Goal: Find specific page/section: Find specific page/section

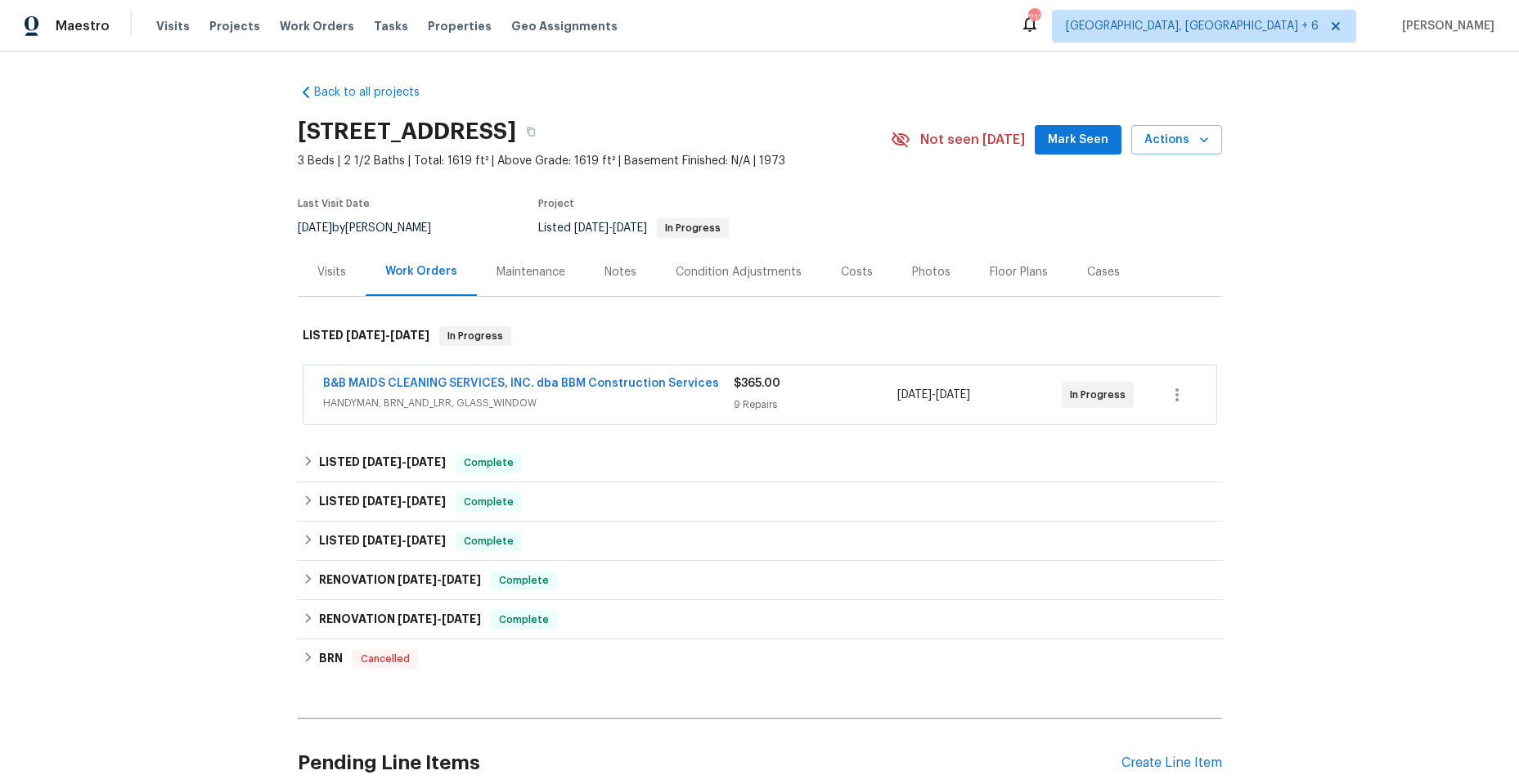
click at [659, 402] on span "HANDYMAN, BRN_AND_LRR, GLASS_WINDOW" at bounding box center [528, 403] width 411 height 16
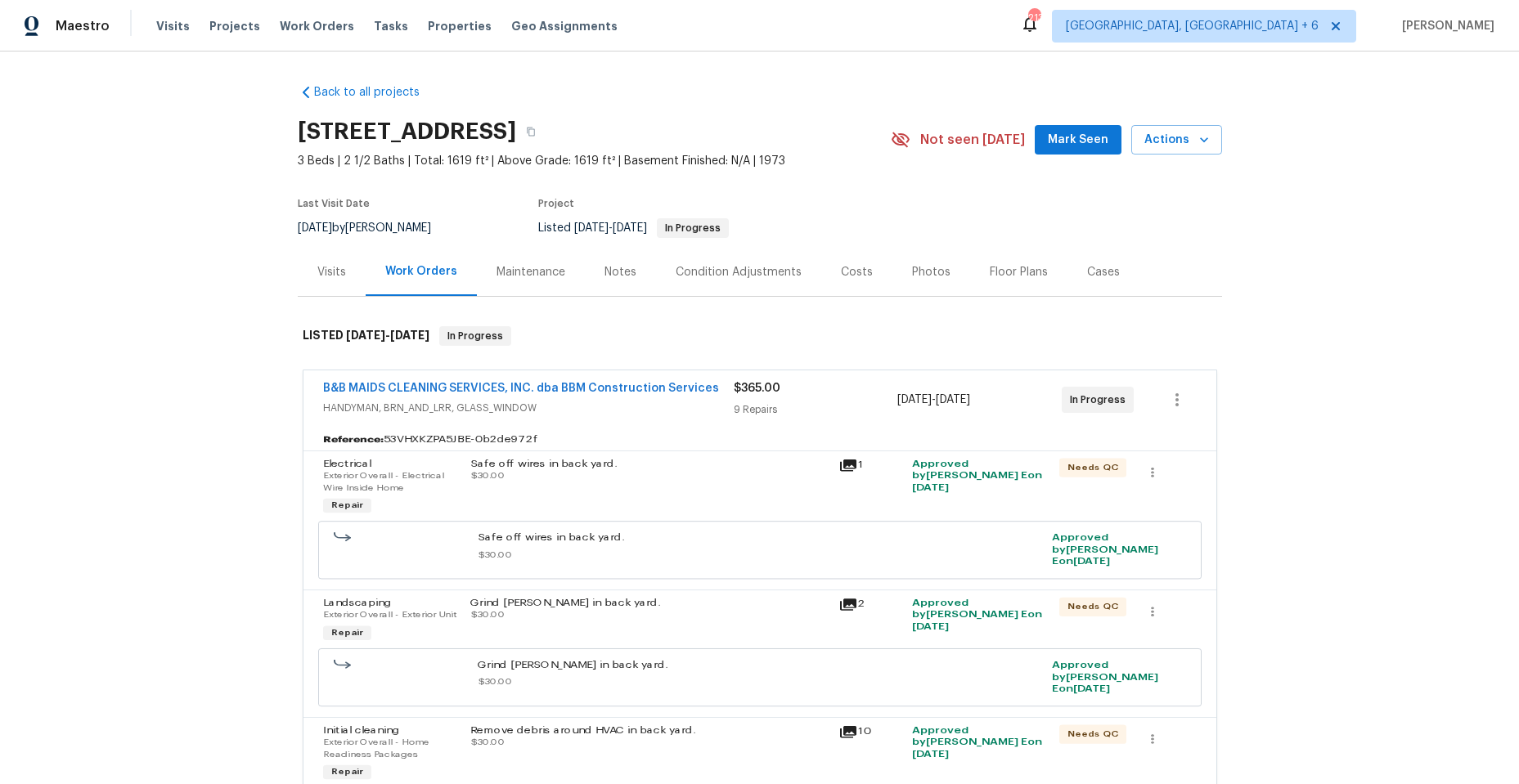
click at [623, 401] on span "HANDYMAN, BRN_AND_LRR, GLASS_WINDOW" at bounding box center [528, 408] width 411 height 16
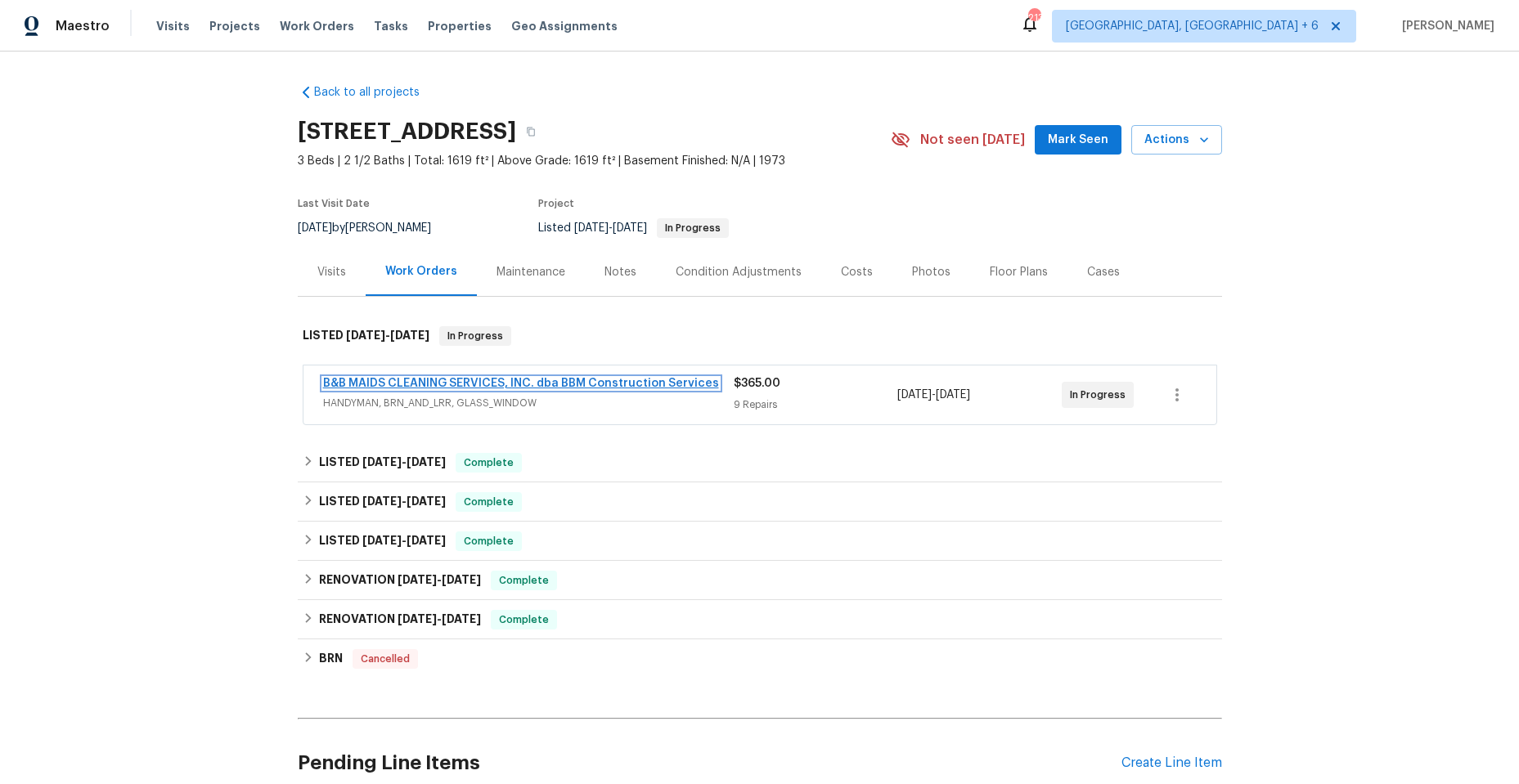
click at [616, 388] on link "B&B MAIDS CLEANING SERVICES, INC. dba BBM Construction Services" at bounding box center [521, 384] width 396 height 11
click at [644, 407] on span "HANDYMAN, BRN_AND_LRR, GLASS_WINDOW" at bounding box center [528, 403] width 411 height 16
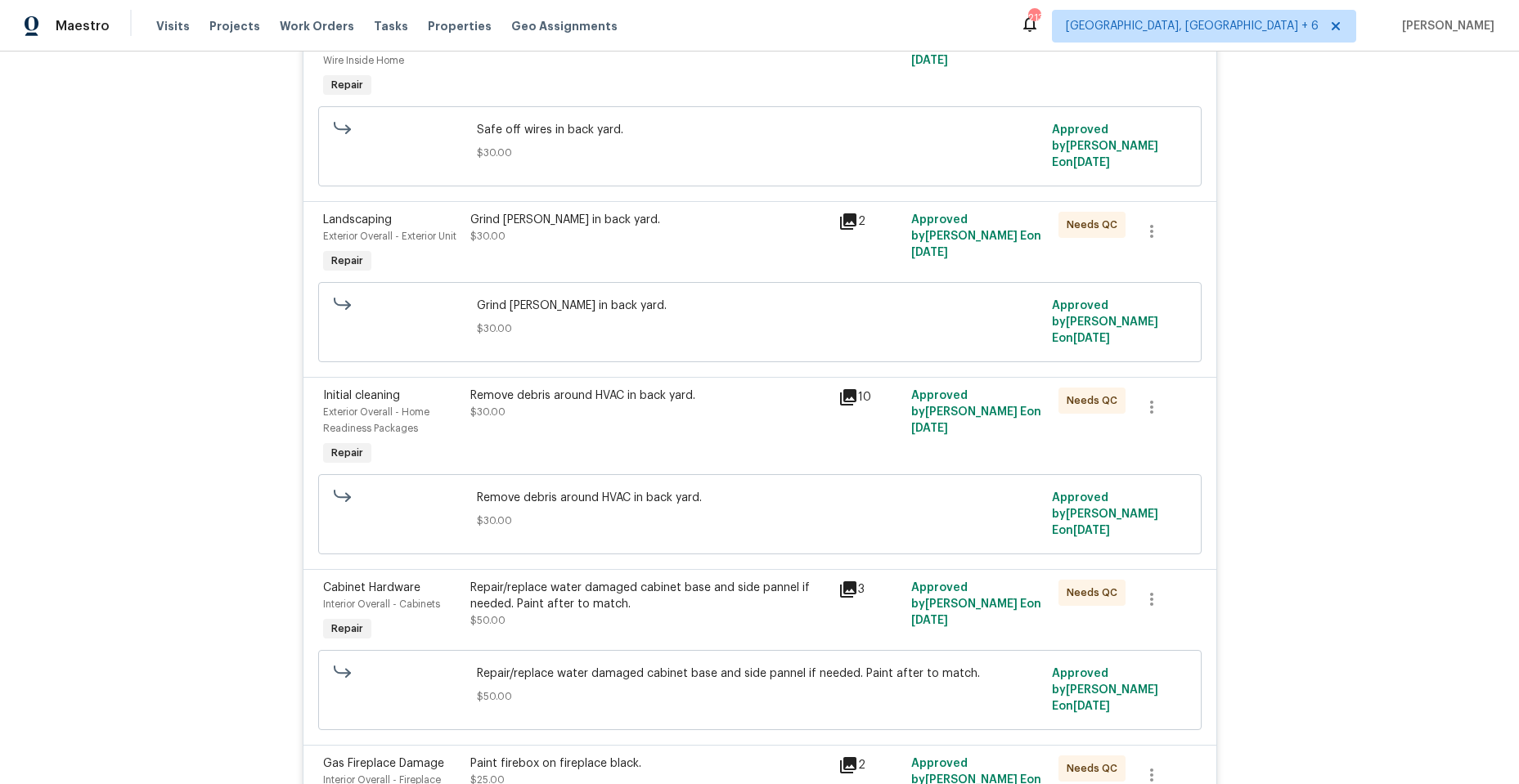
scroll to position [491, 0]
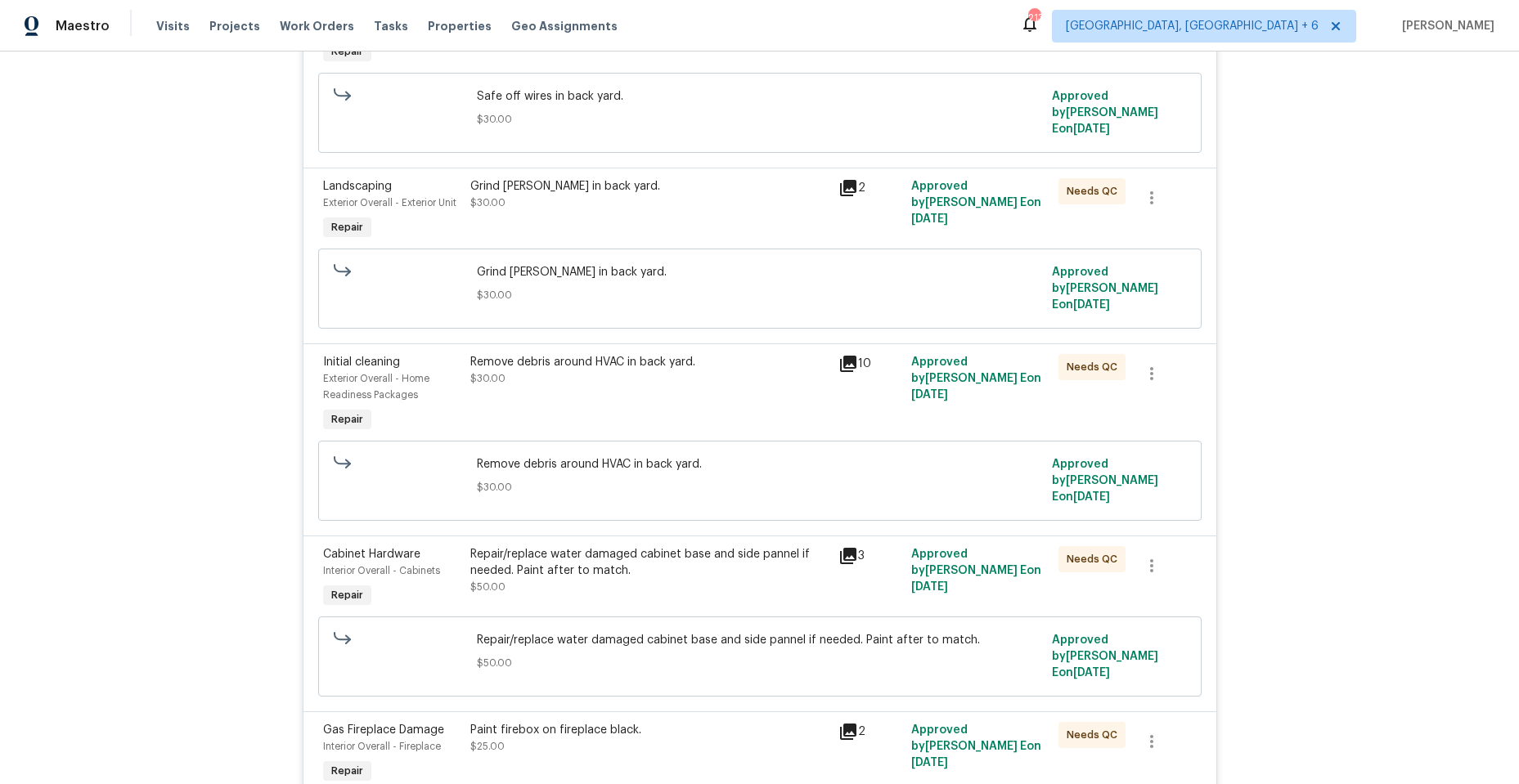
click at [841, 180] on icon at bounding box center [848, 188] width 16 height 16
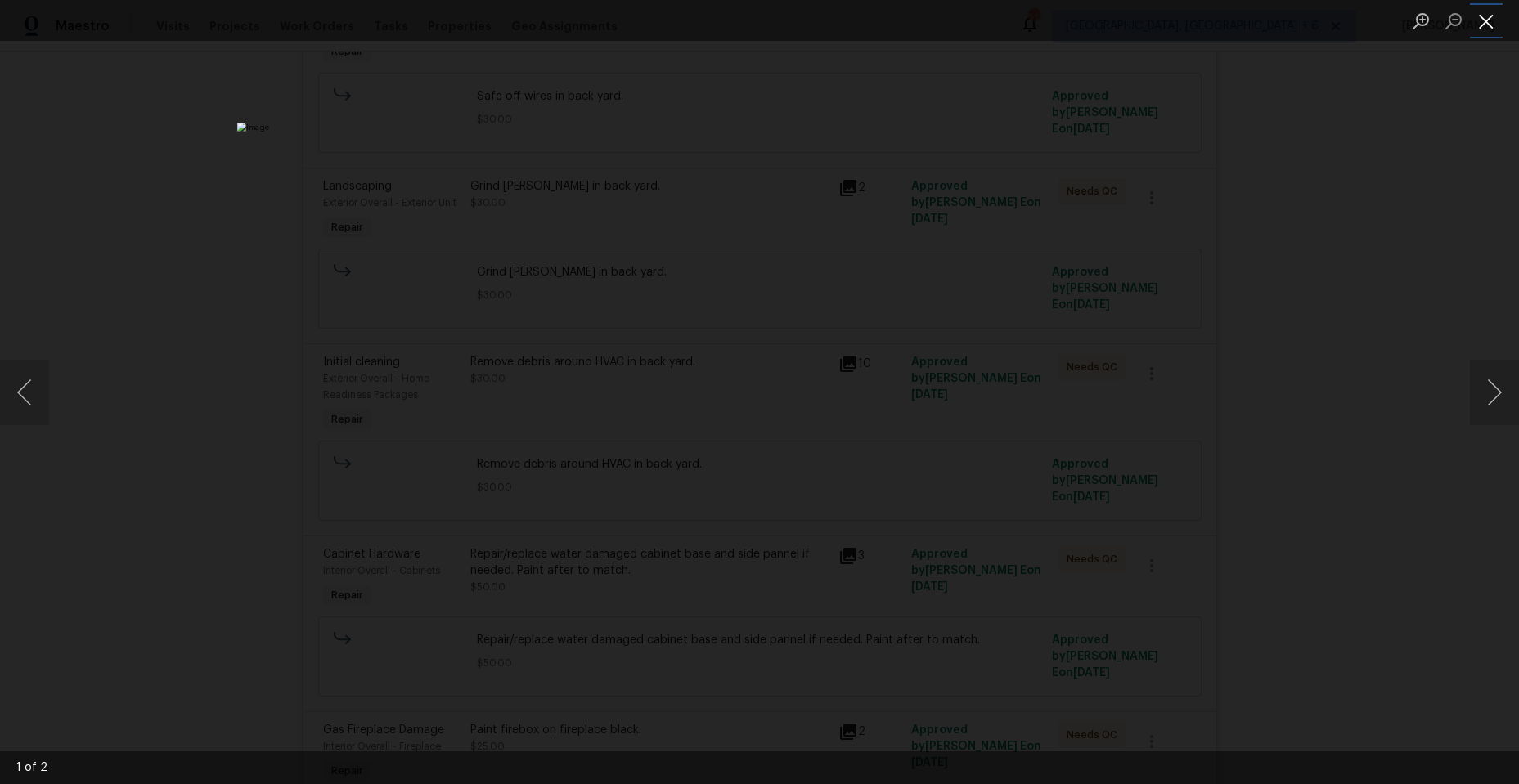
click at [1487, 24] on button "Close lightbox" at bounding box center [1487, 21] width 32 height 29
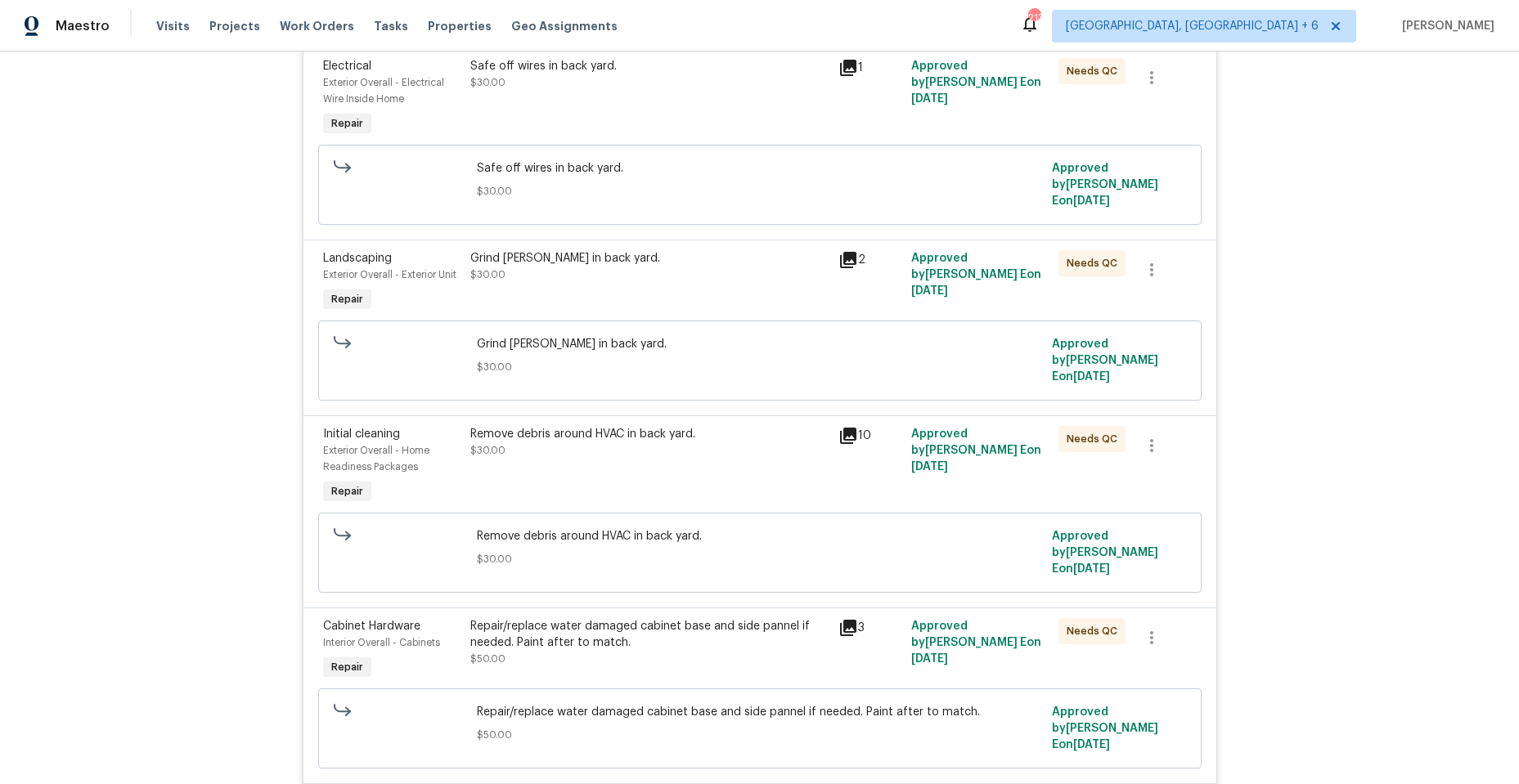
scroll to position [327, 0]
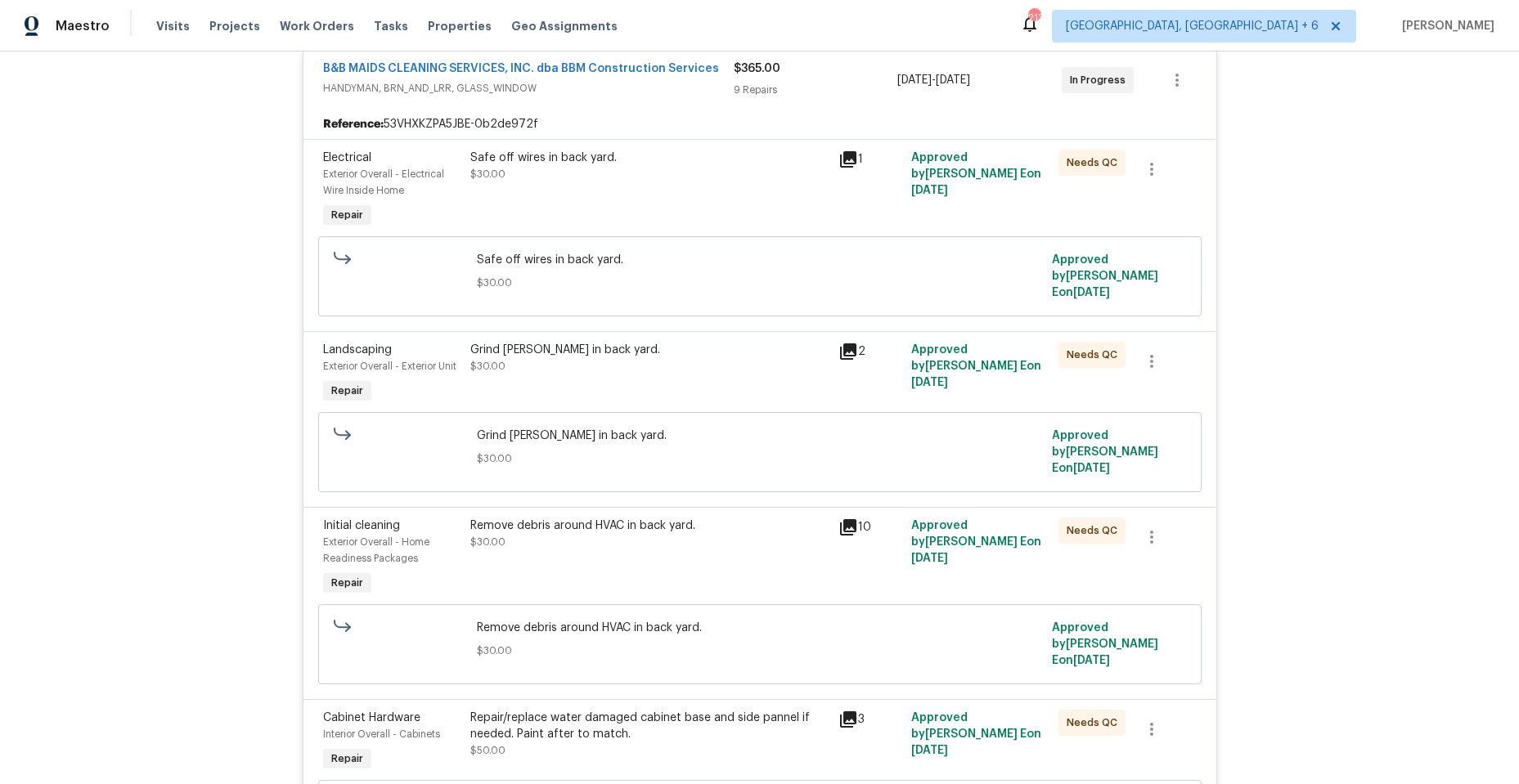
click at [843, 159] on icon at bounding box center [848, 159] width 16 height 16
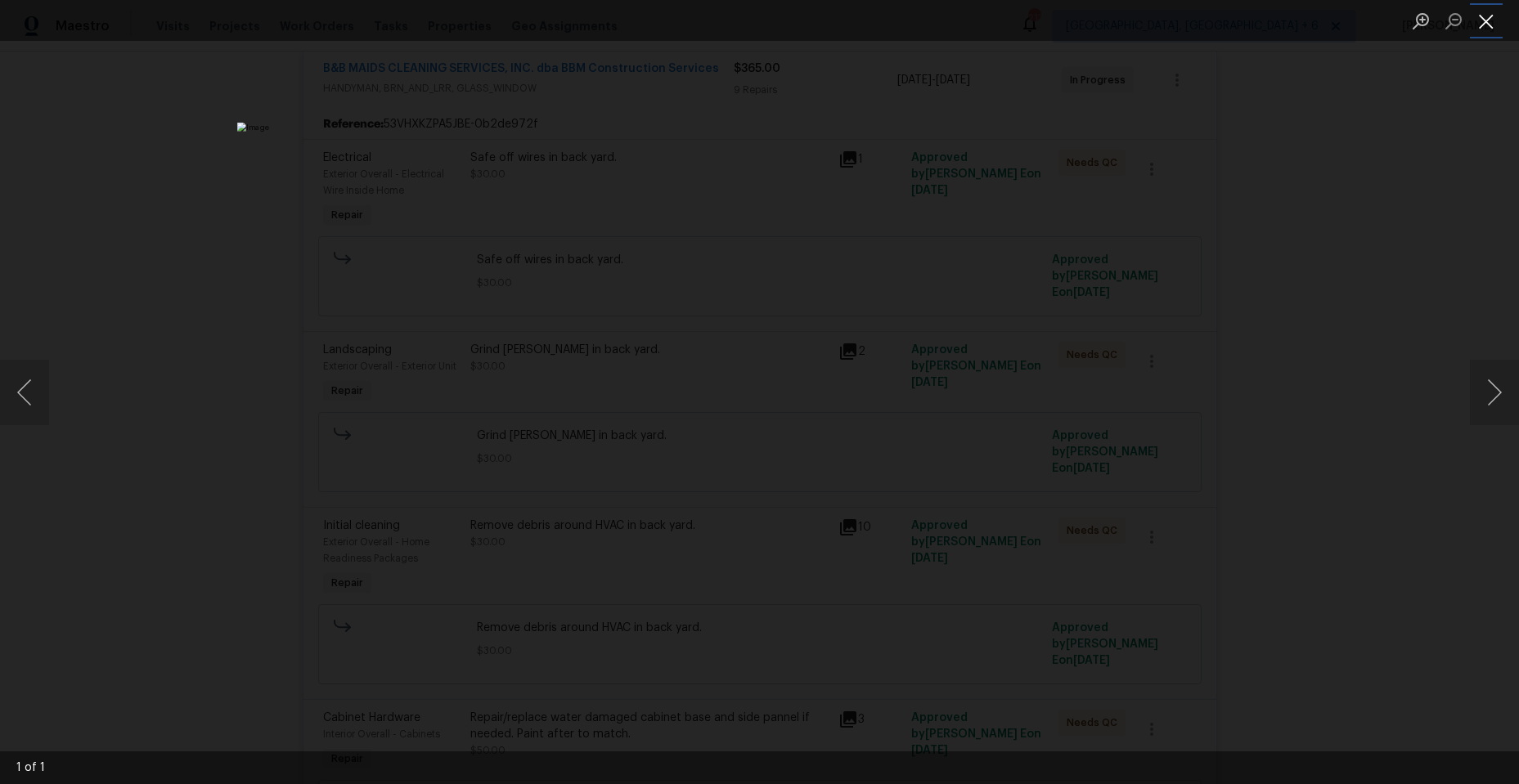
click at [1493, 20] on button "Close lightbox" at bounding box center [1487, 21] width 32 height 29
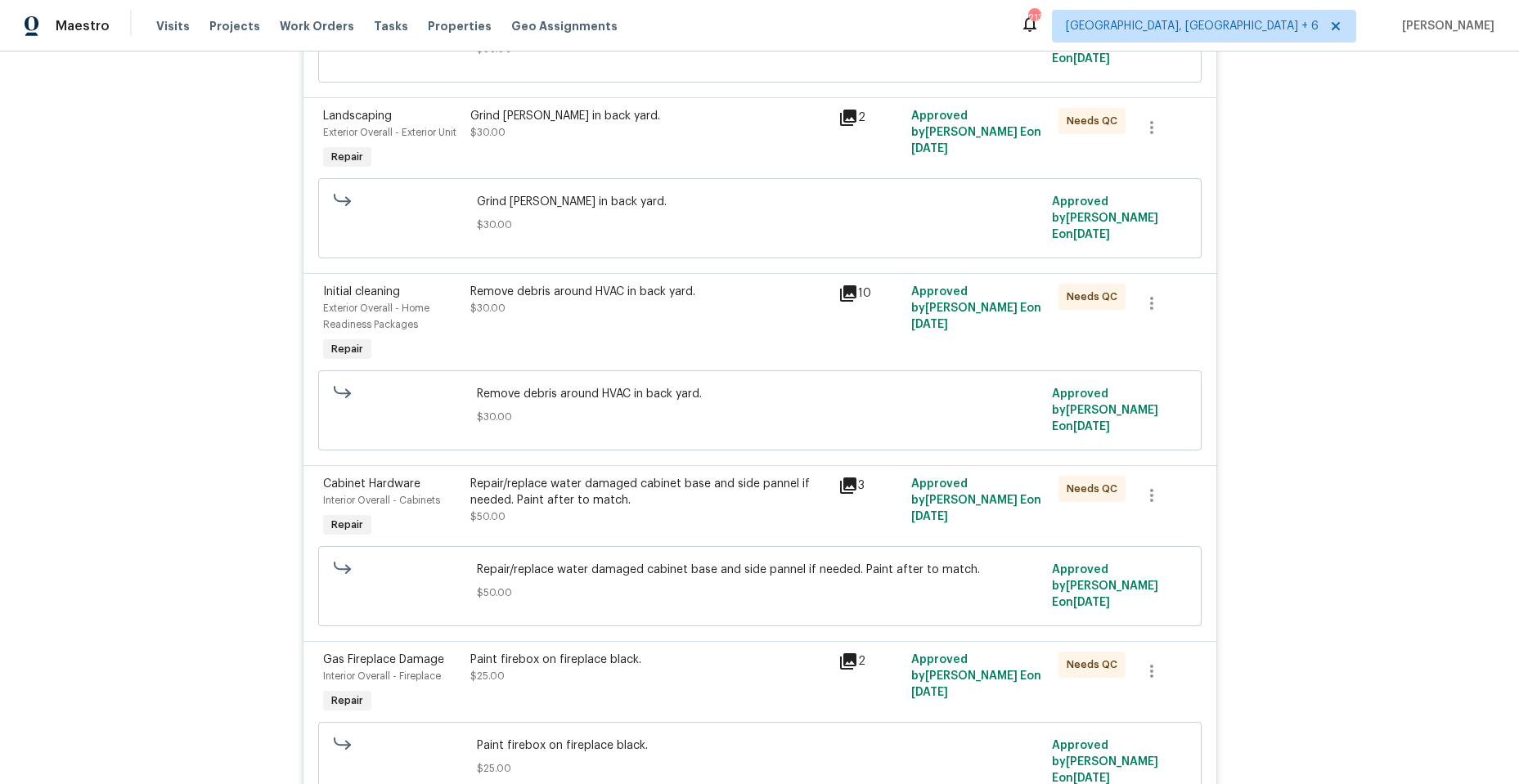
scroll to position [573, 0]
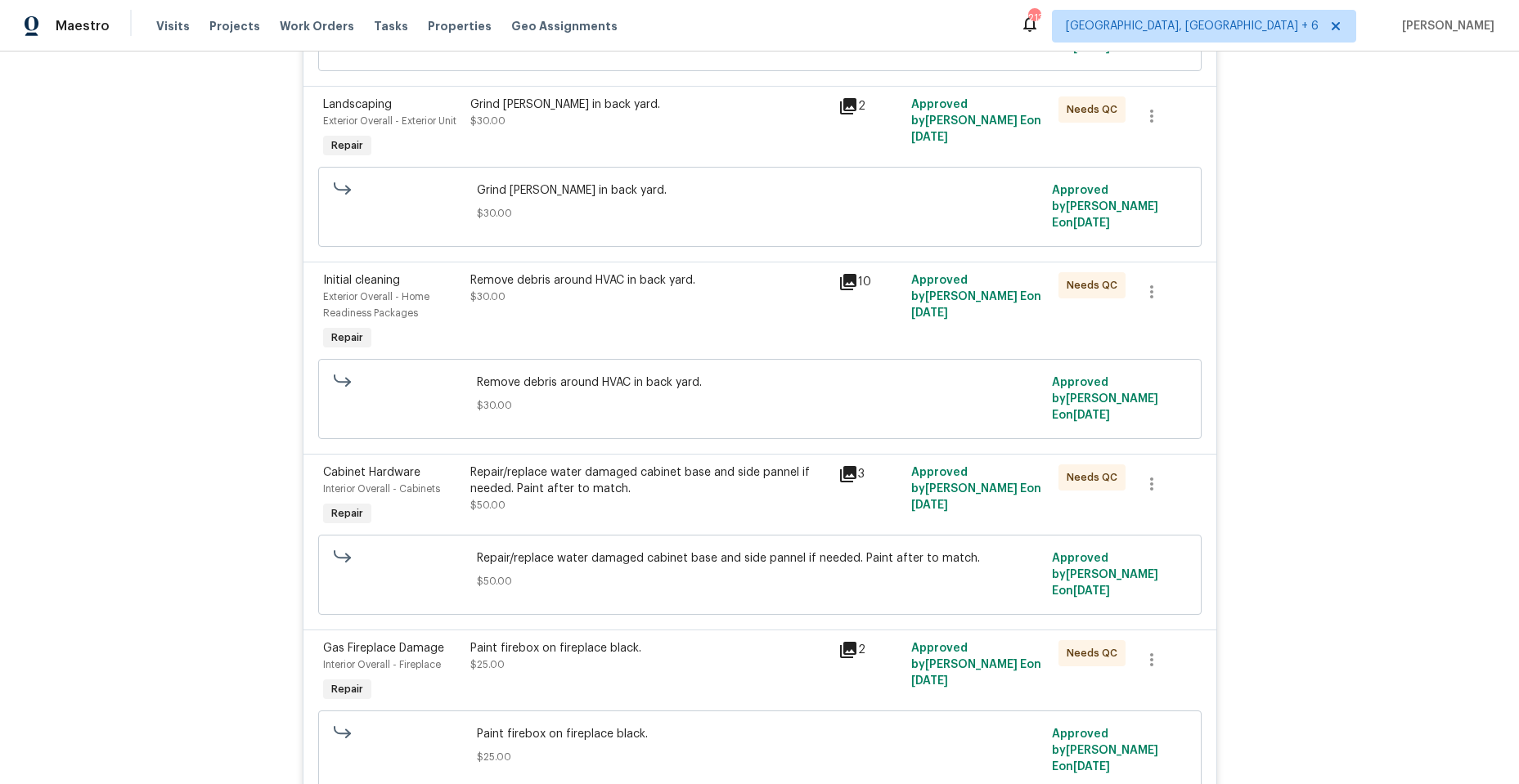
click at [841, 274] on icon at bounding box center [848, 282] width 16 height 16
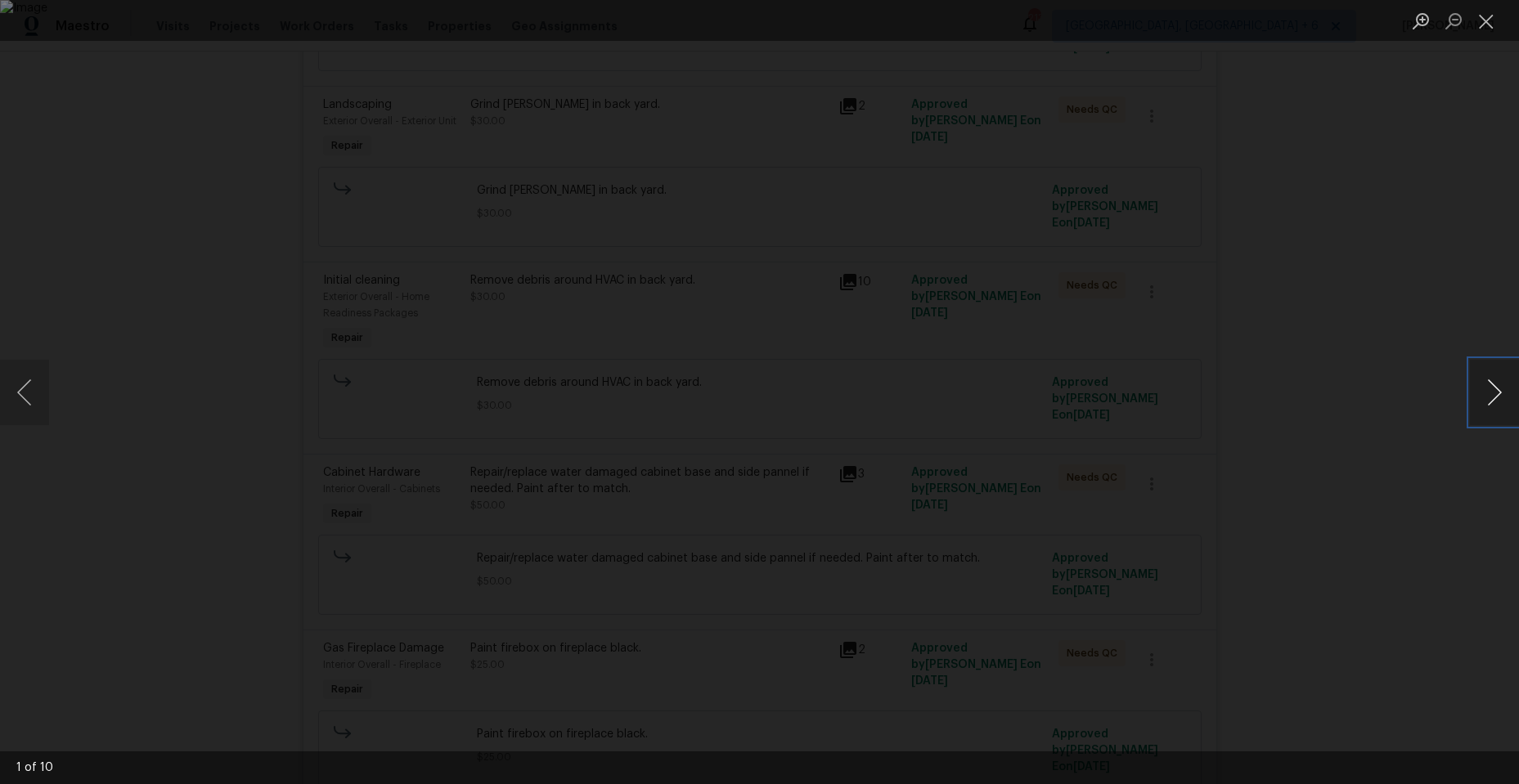
click at [1491, 388] on button "Next image" at bounding box center [1495, 392] width 50 height 66
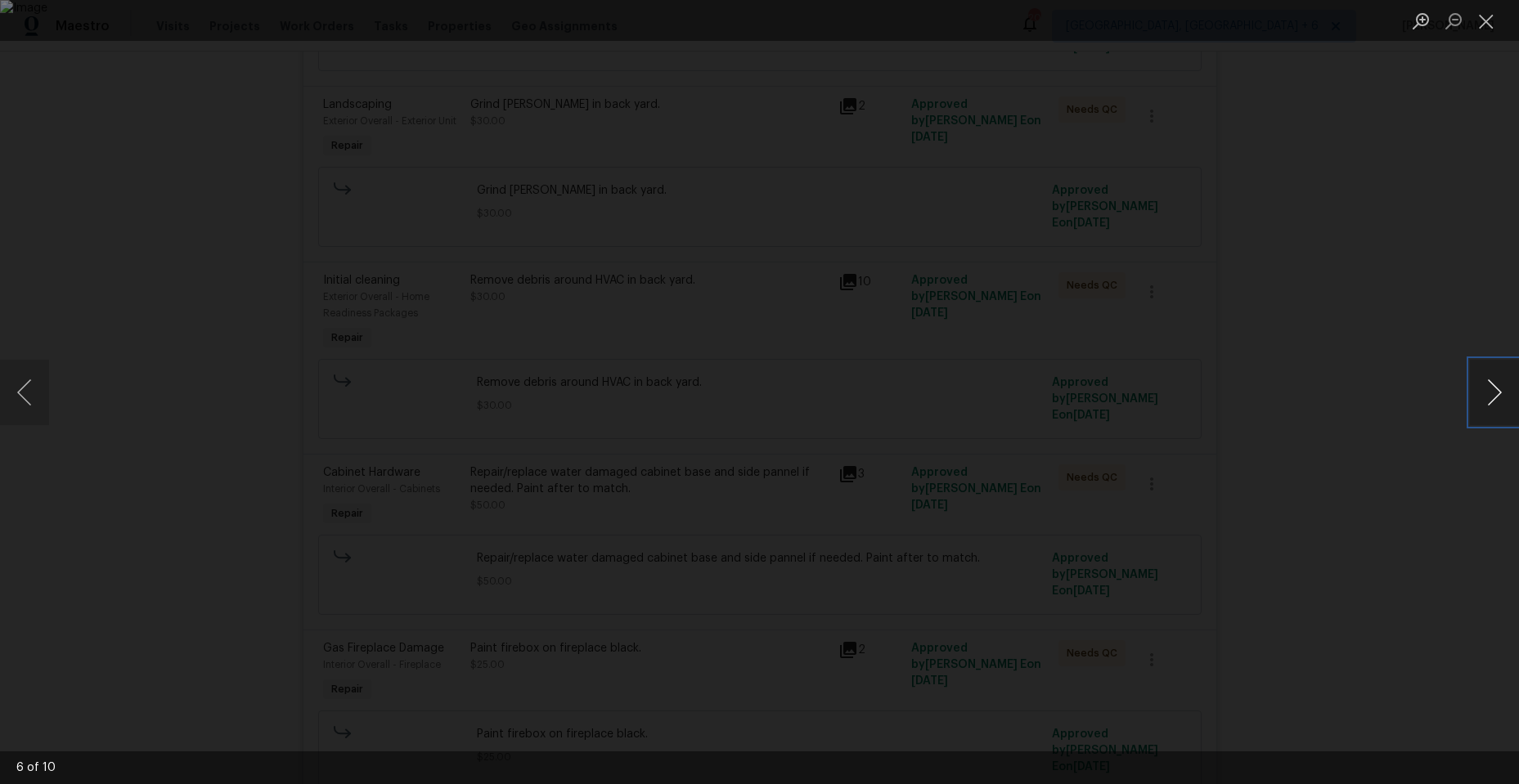
click at [1491, 388] on button "Next image" at bounding box center [1495, 392] width 50 height 66
click at [1487, 379] on button "Next image" at bounding box center [1495, 392] width 50 height 66
click at [1485, 379] on button "Next image" at bounding box center [1495, 392] width 50 height 66
click at [1484, 14] on button "Close lightbox" at bounding box center [1487, 21] width 32 height 29
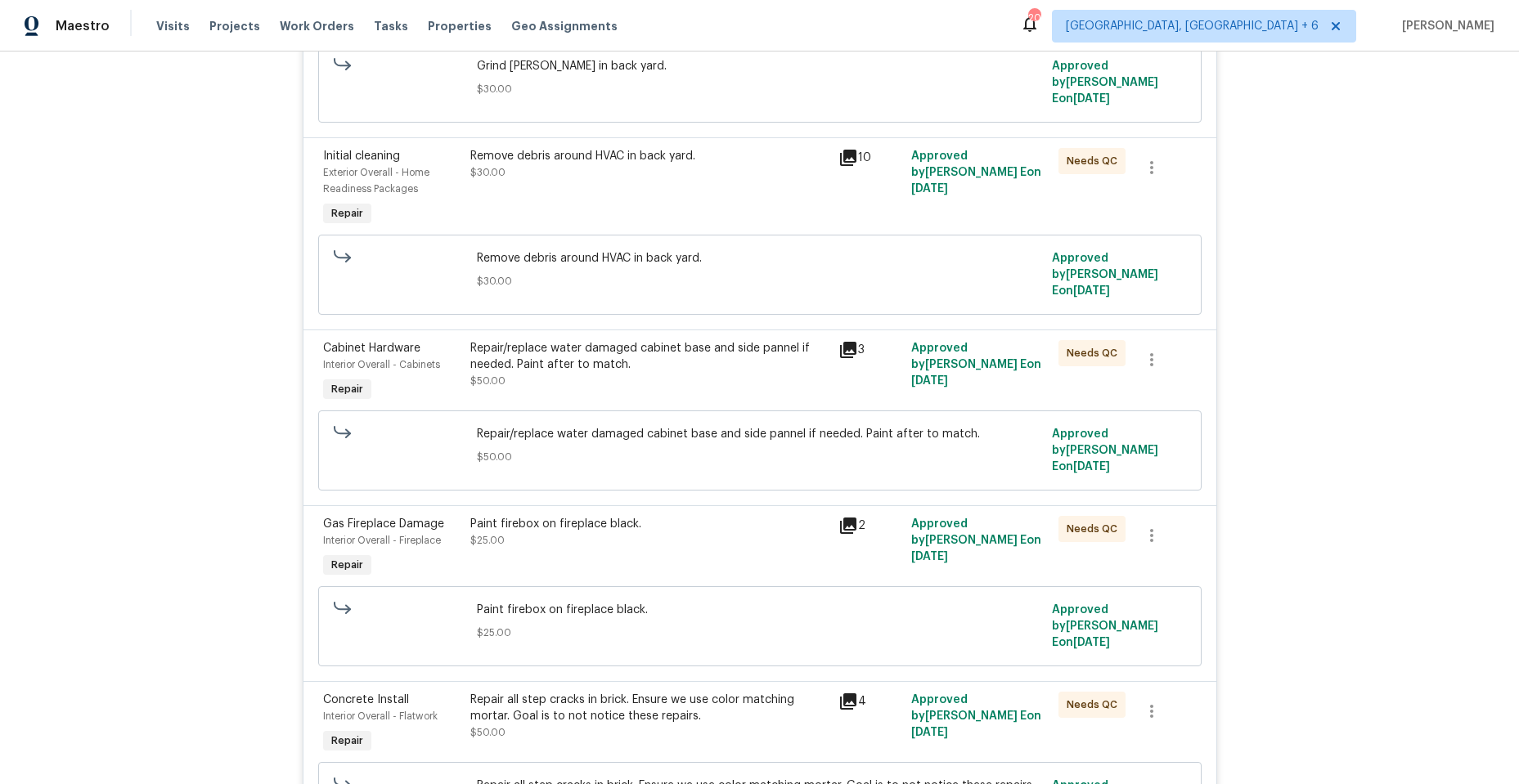
scroll to position [736, 0]
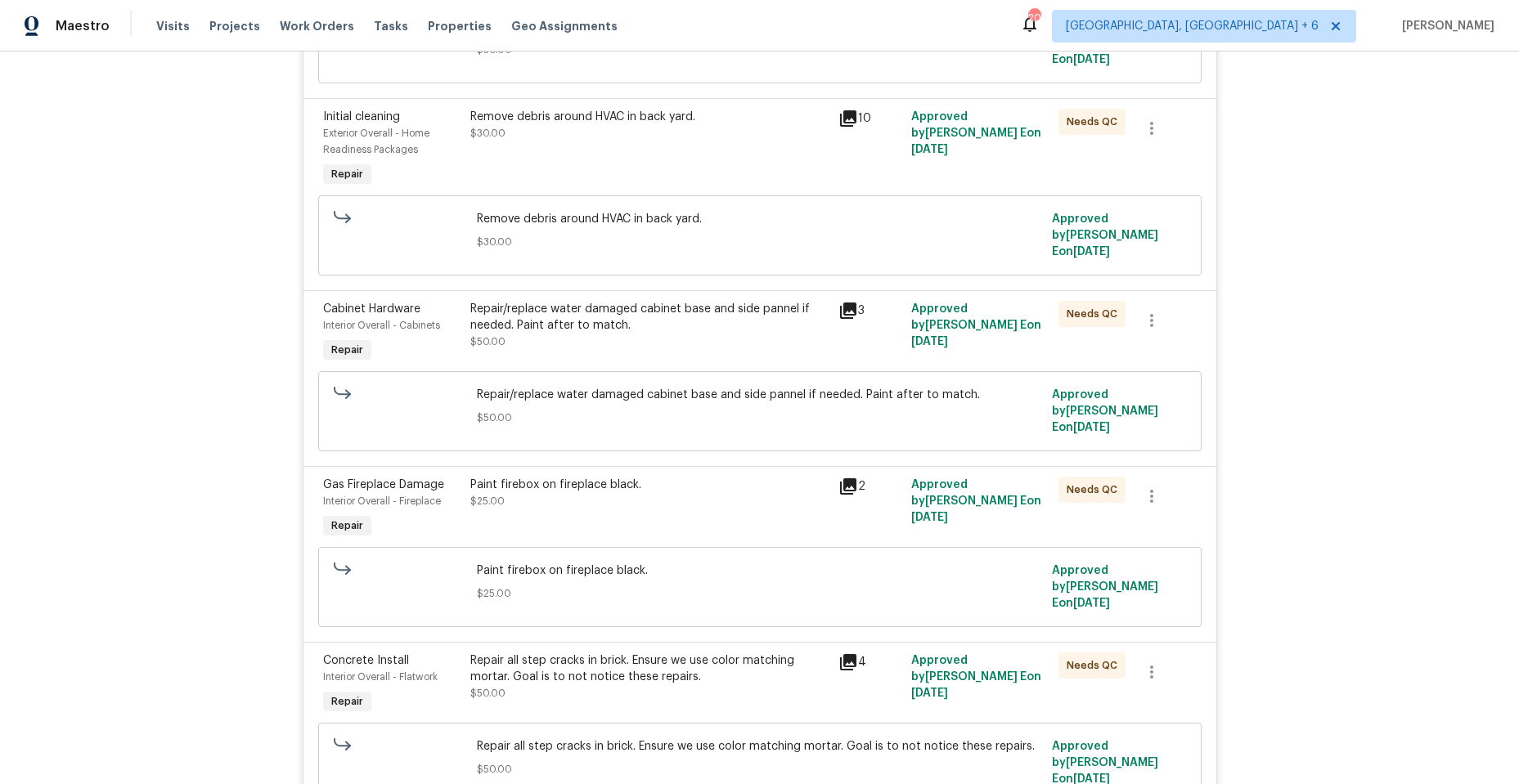
click at [842, 303] on icon at bounding box center [848, 311] width 16 height 16
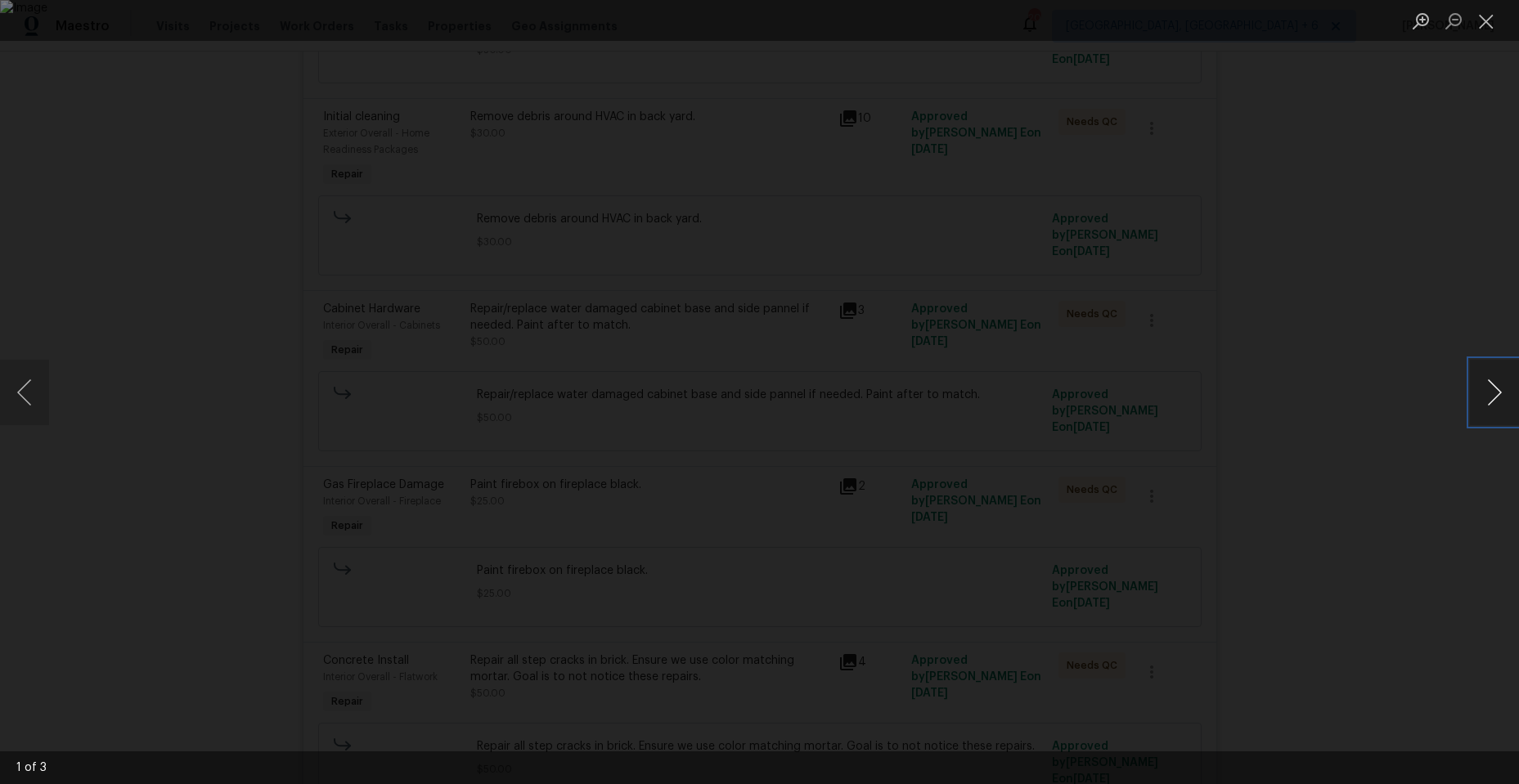
click at [1492, 382] on button "Next image" at bounding box center [1495, 392] width 50 height 66
click at [29, 391] on button "Previous image" at bounding box center [25, 392] width 50 height 66
click at [1489, 386] on button "Next image" at bounding box center [1495, 392] width 50 height 66
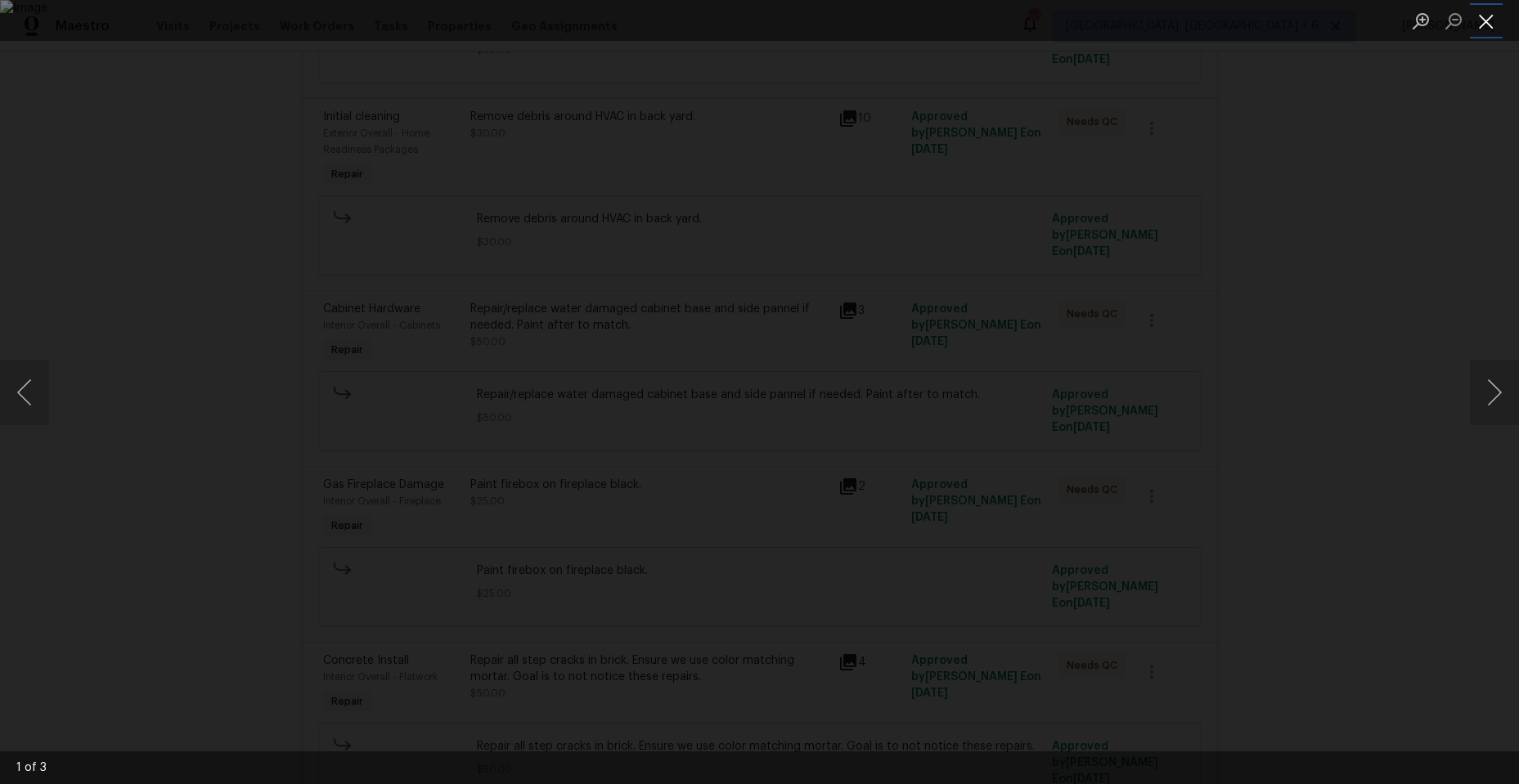
click at [1488, 21] on button "Close lightbox" at bounding box center [1487, 21] width 32 height 29
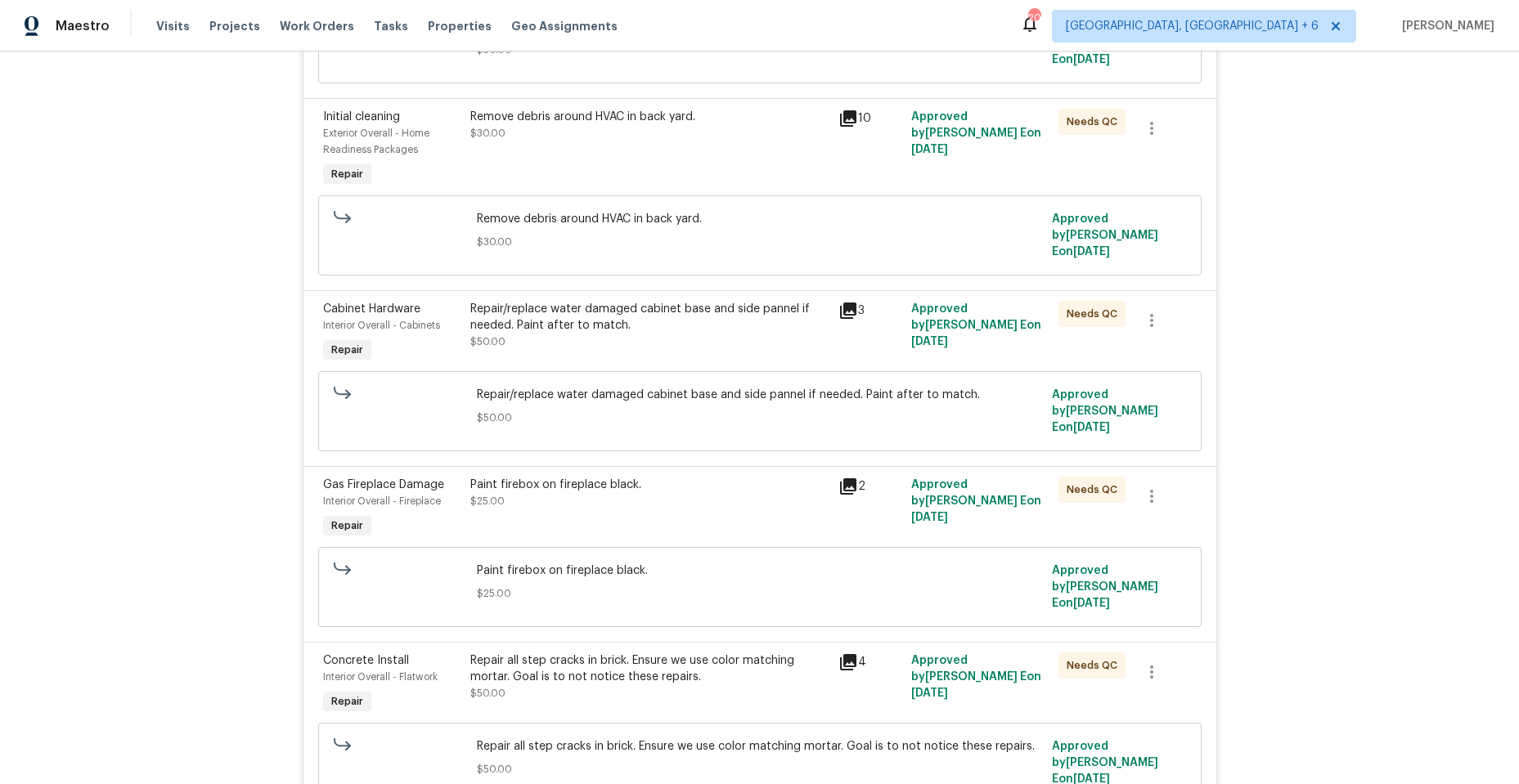
scroll to position [818, 0]
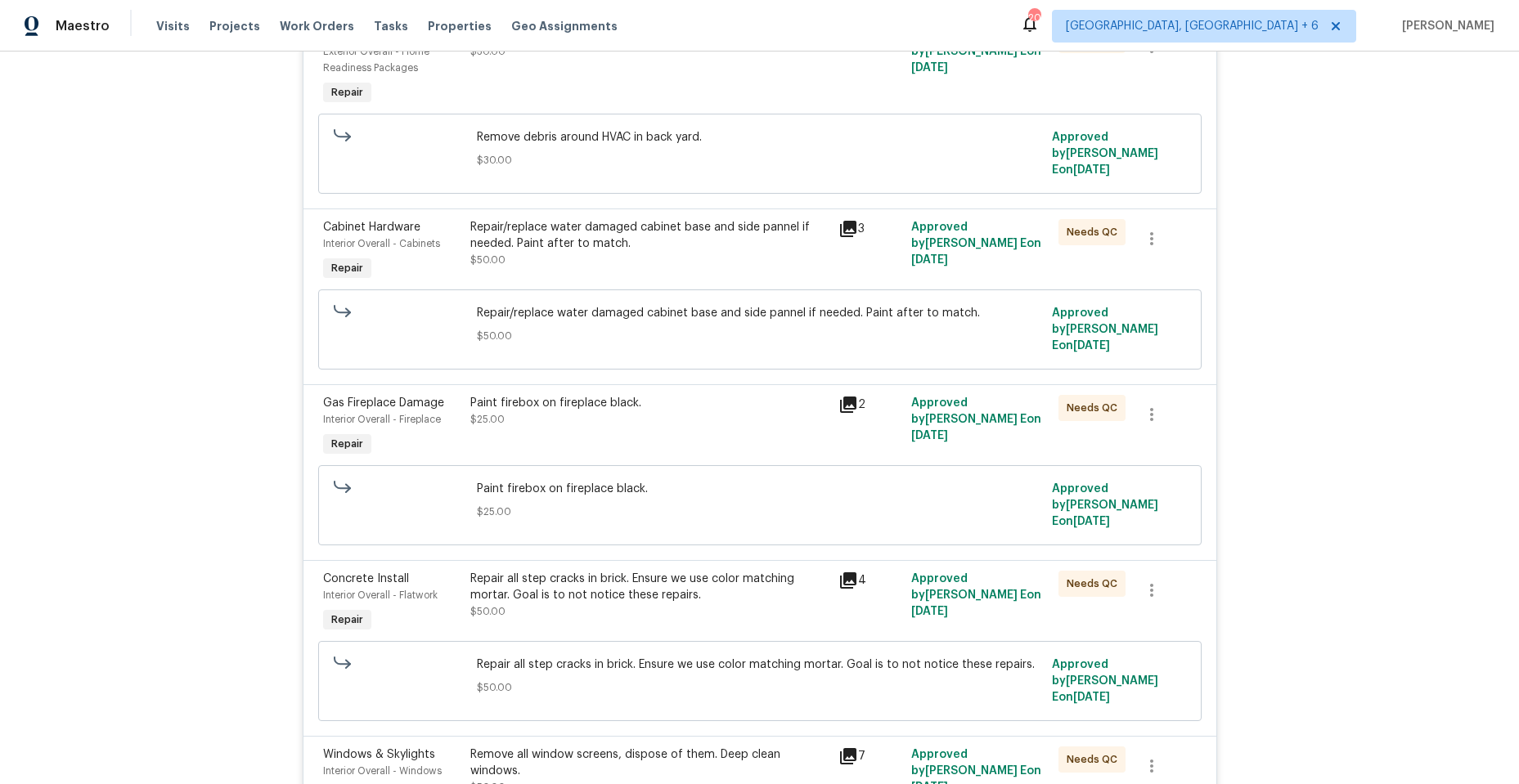
click at [842, 396] on icon at bounding box center [848, 404] width 16 height 16
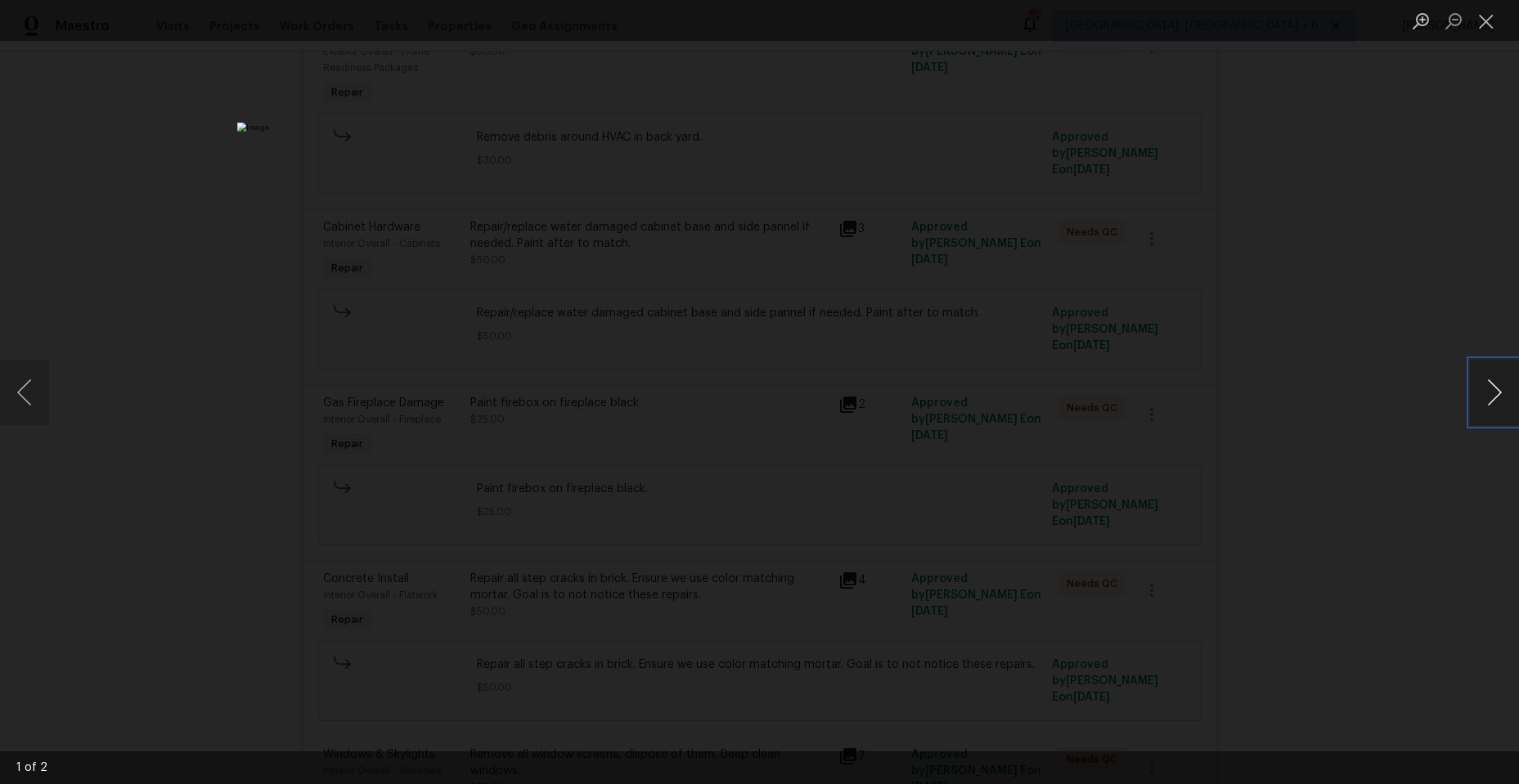
click at [1487, 381] on button "Next image" at bounding box center [1495, 392] width 50 height 66
click at [1483, 18] on button "Close lightbox" at bounding box center [1487, 21] width 32 height 29
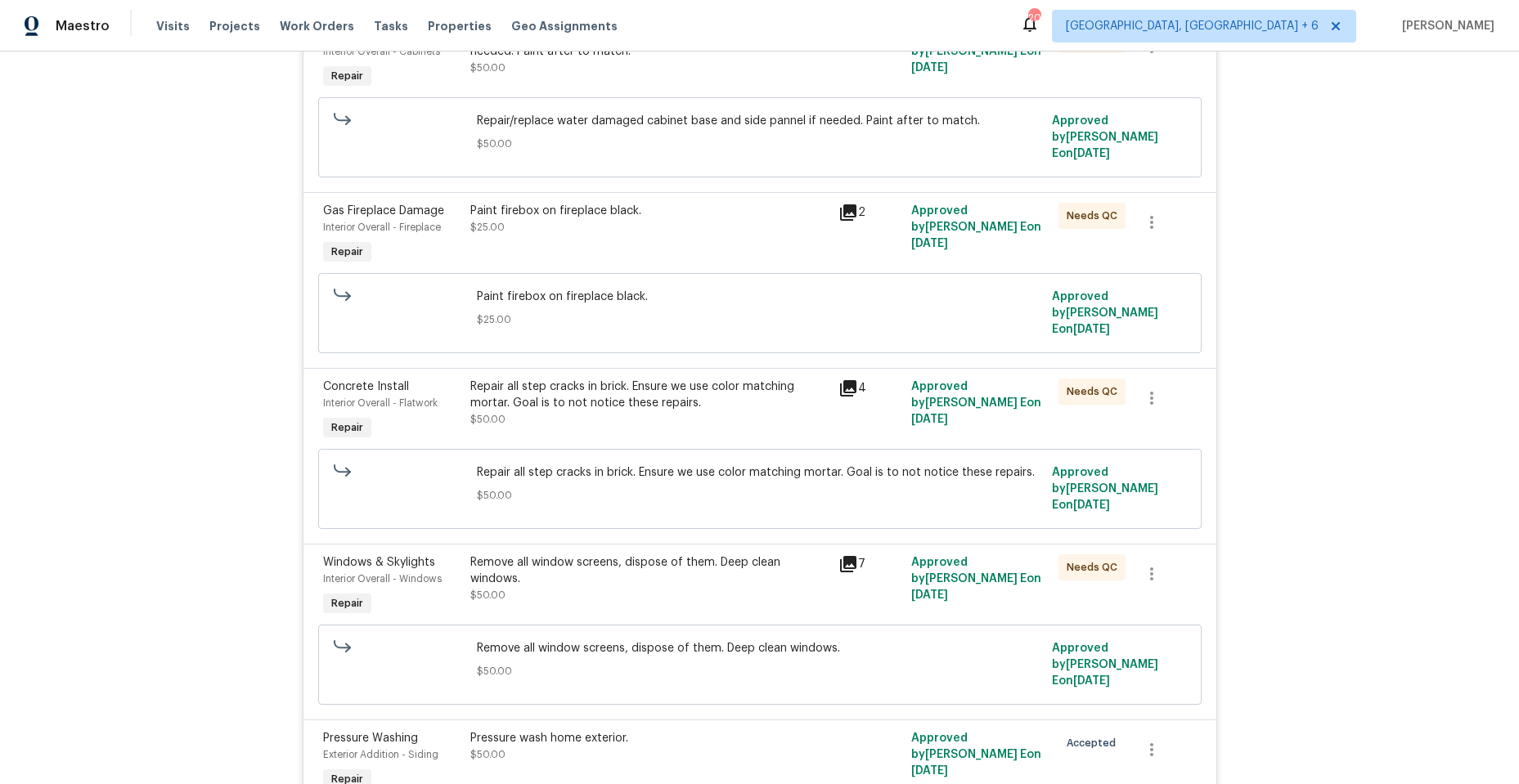
scroll to position [981, 0]
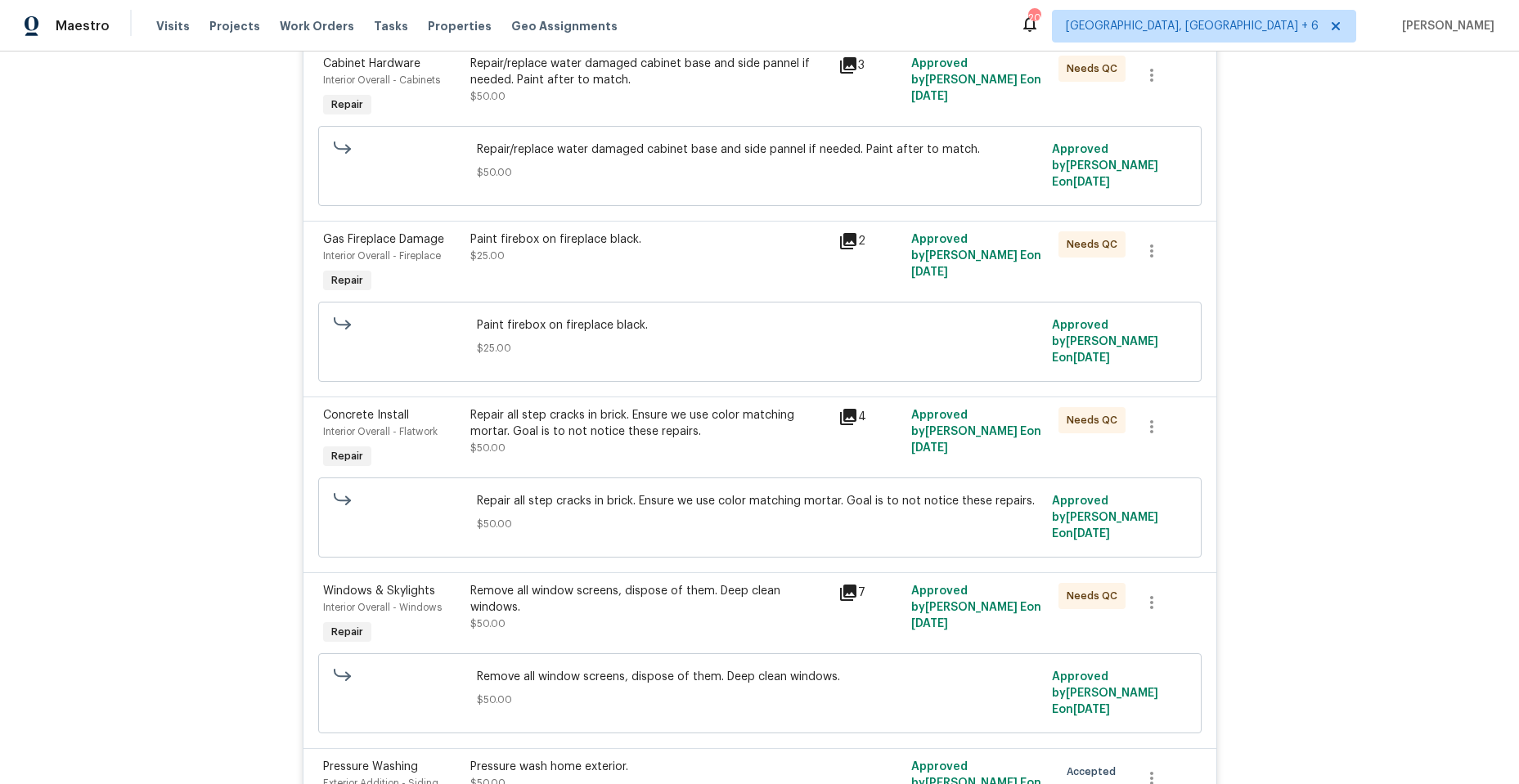
click at [841, 409] on icon at bounding box center [848, 416] width 16 height 16
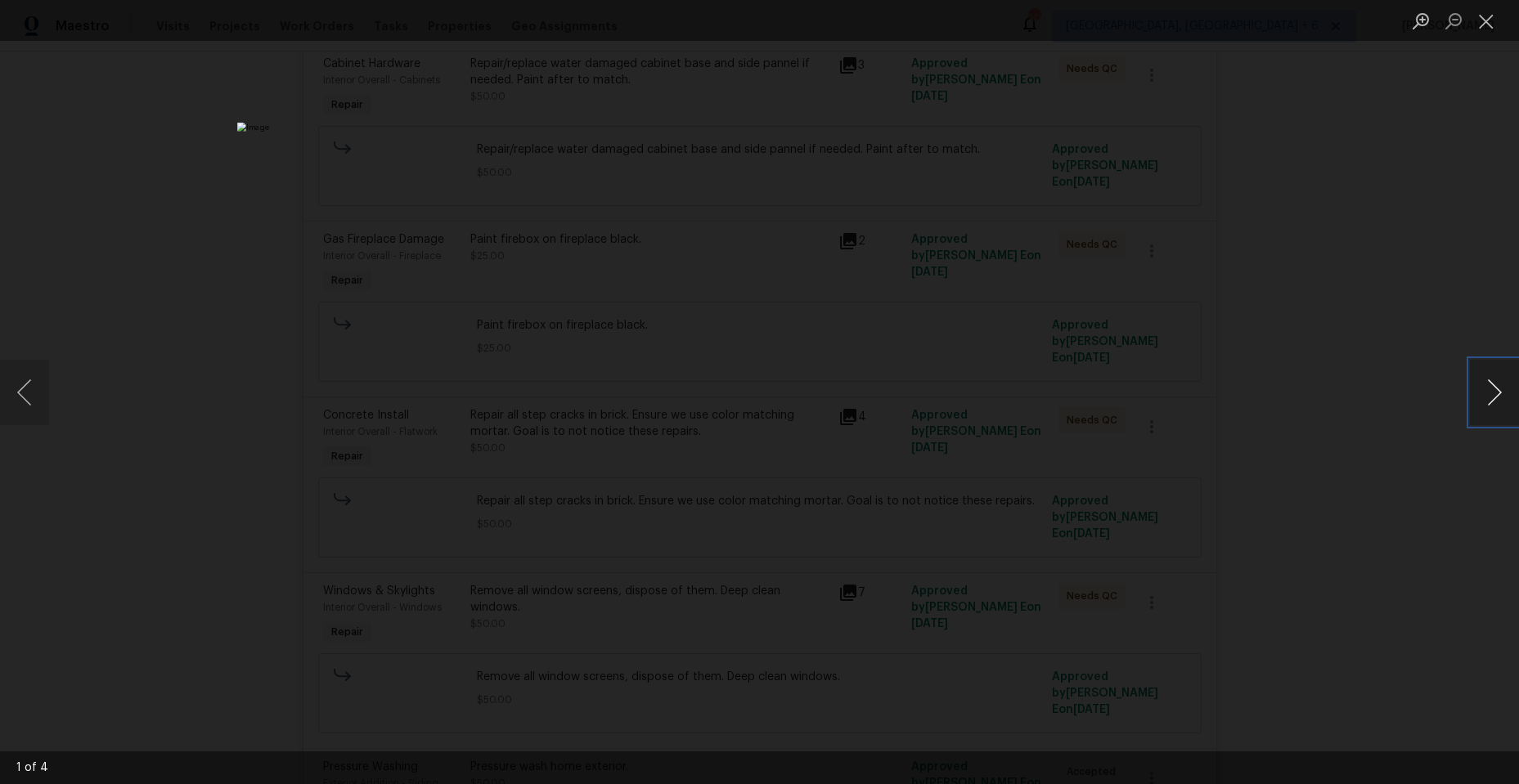
click at [1499, 386] on button "Next image" at bounding box center [1495, 392] width 50 height 66
click at [1486, 17] on button "Close lightbox" at bounding box center [1487, 21] width 32 height 29
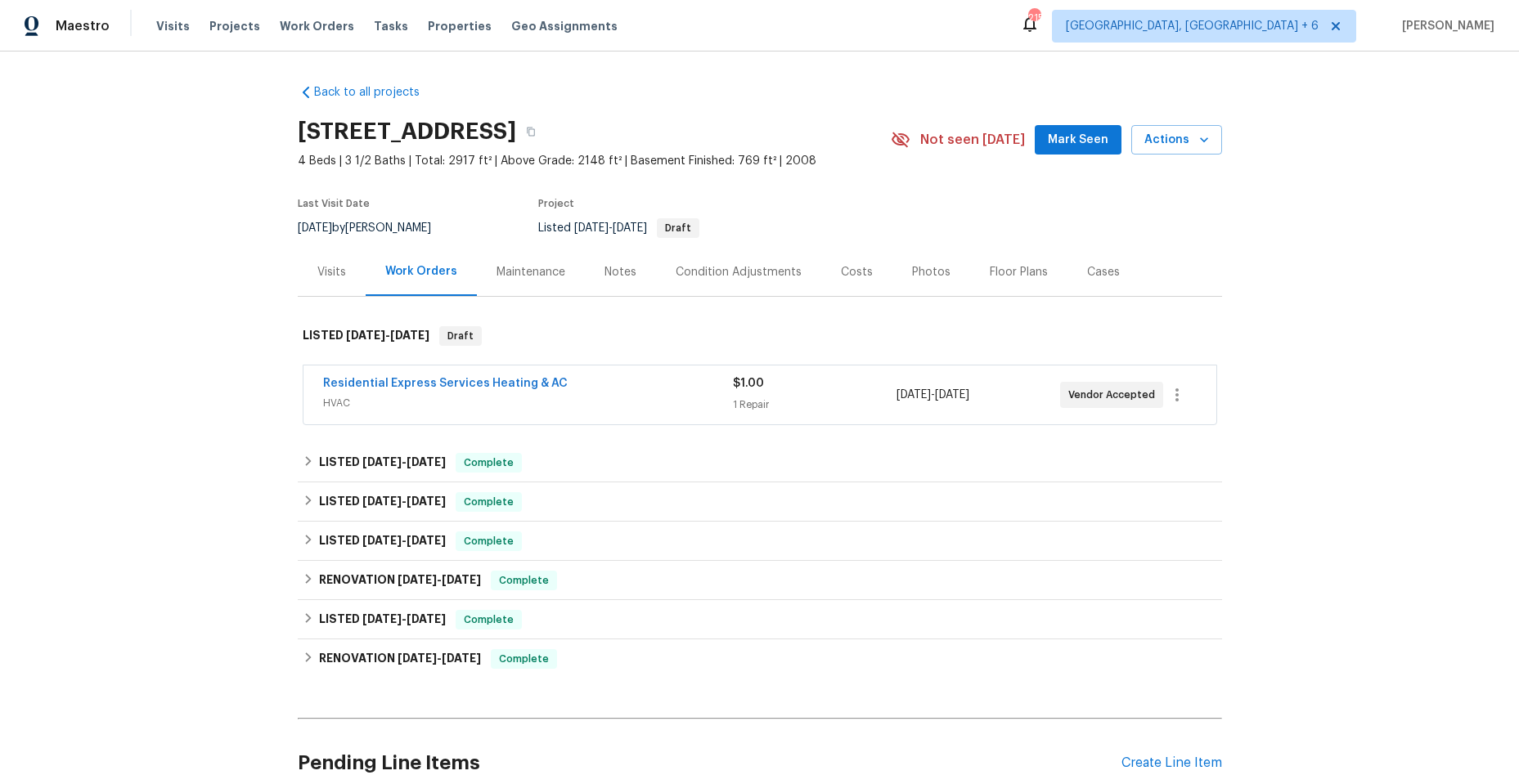
click at [624, 395] on span "HVAC" at bounding box center [528, 403] width 410 height 16
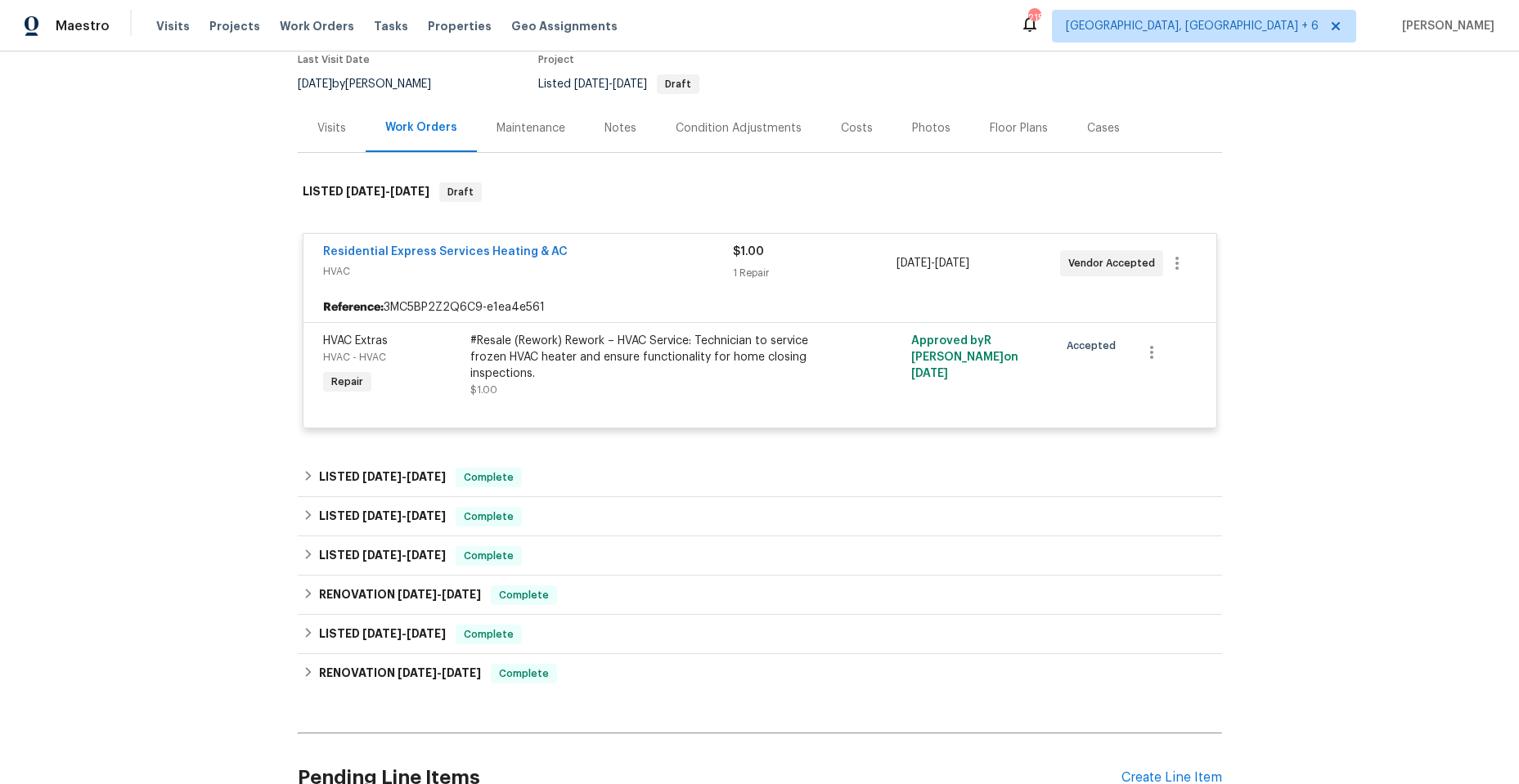
scroll to position [164, 0]
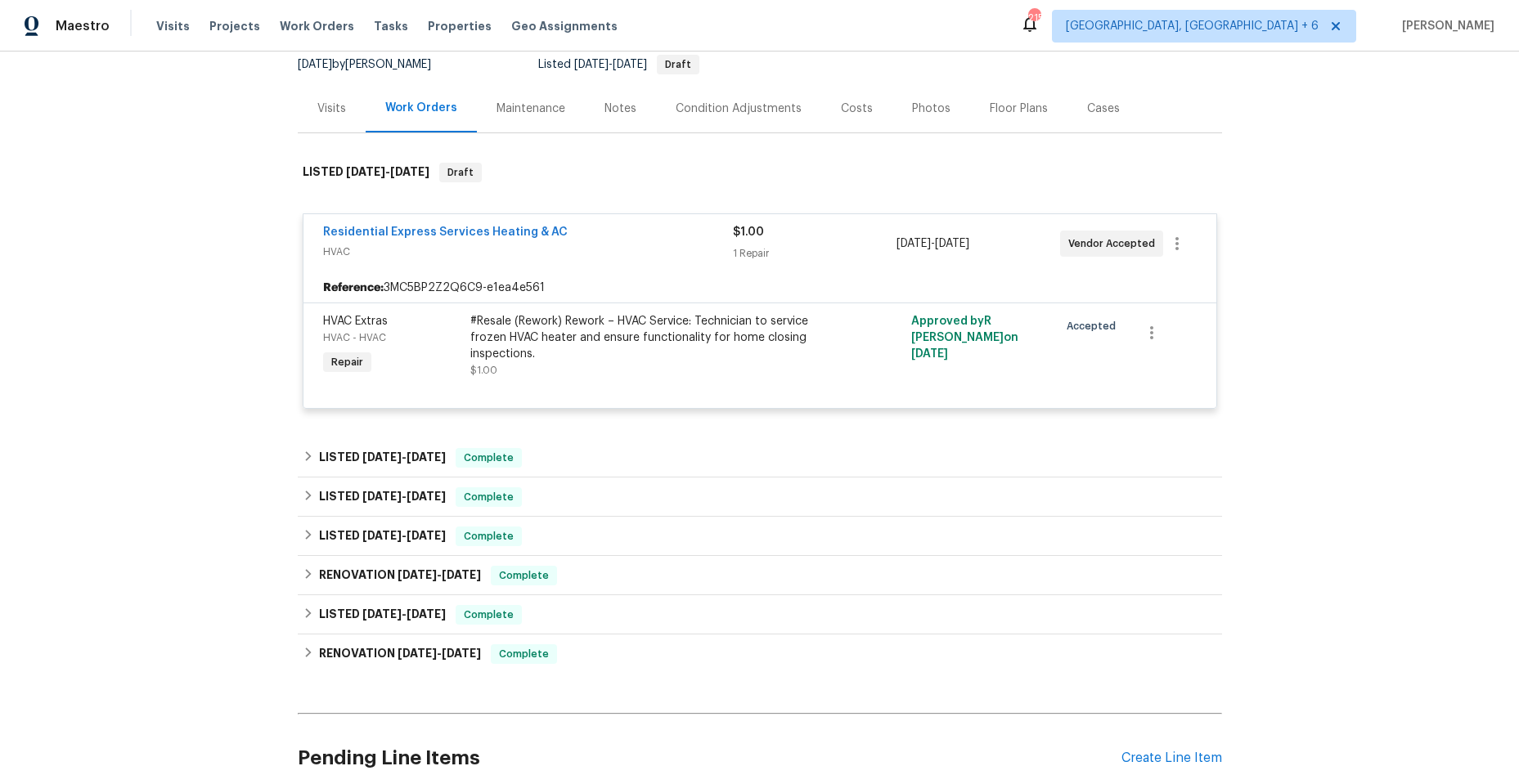
click at [663, 257] on span "HVAC" at bounding box center [528, 251] width 410 height 16
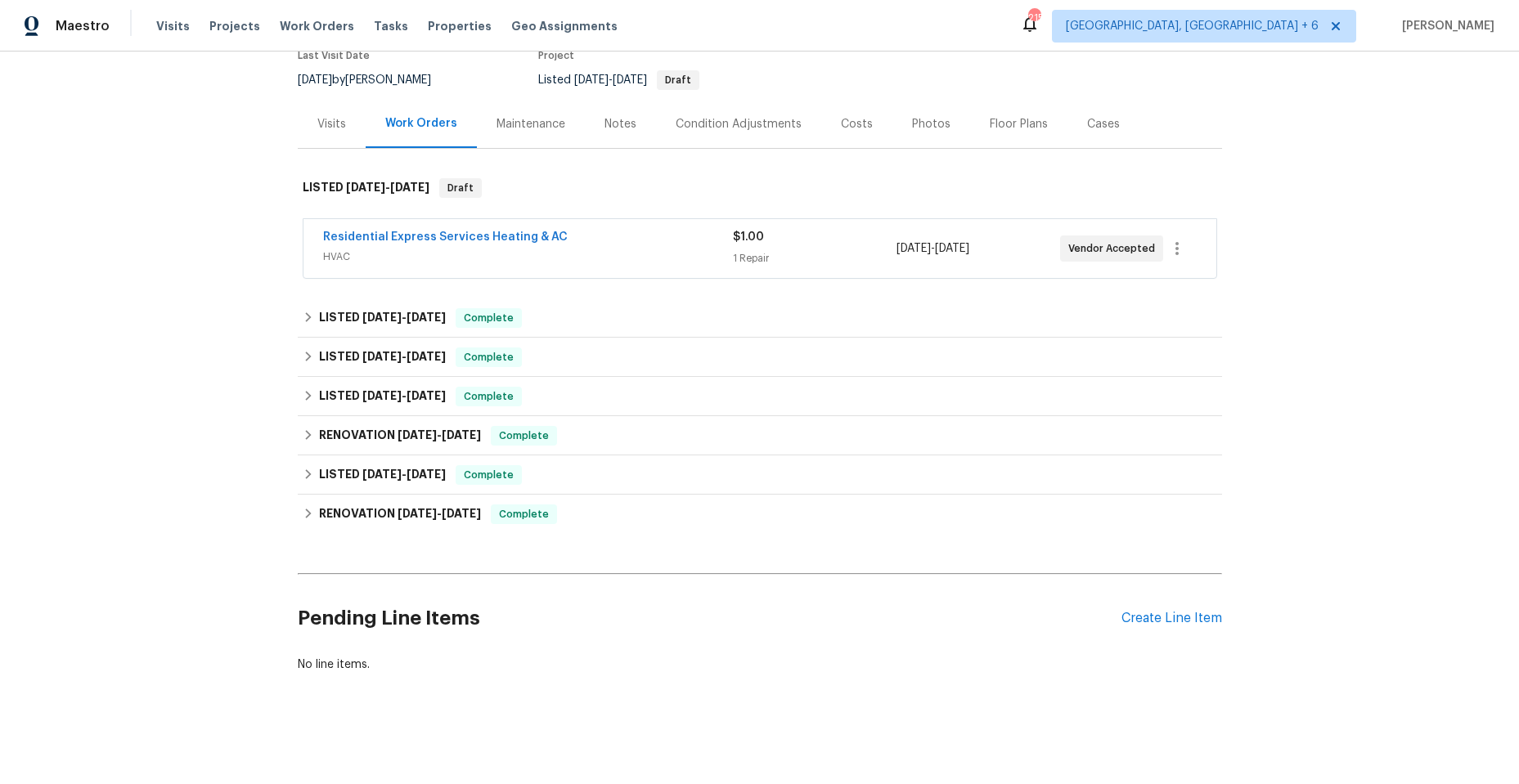
scroll to position [157, 0]
